Goal: Information Seeking & Learning: Learn about a topic

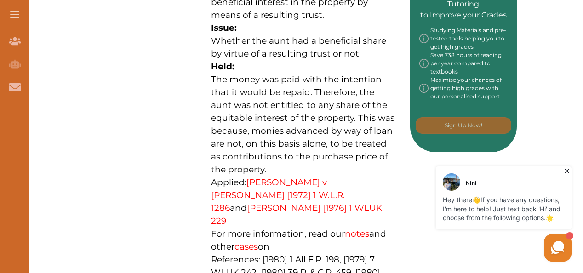
scroll to position [508, 0]
click at [299, 177] on link "[PERSON_NAME] v [PERSON_NAME] [1972] 1 W.L.R. 1286" at bounding box center [278, 195] width 134 height 36
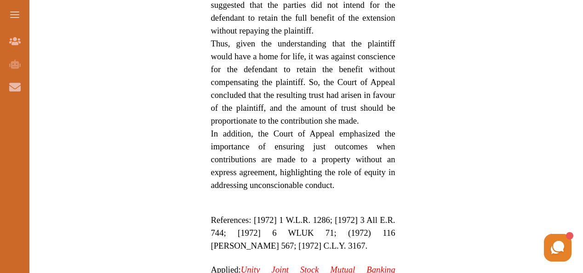
scroll to position [914, 0]
